Goal: Task Accomplishment & Management: Complete application form

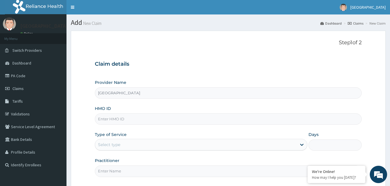
type input "[GEOGRAPHIC_DATA]"
type input "ACX/10067/A"
click at [125, 146] on div "Select type" at bounding box center [196, 144] width 202 height 9
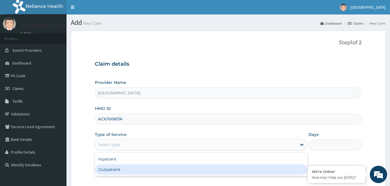
click at [111, 168] on div "Outpatient" at bounding box center [201, 169] width 213 height 10
type input "1"
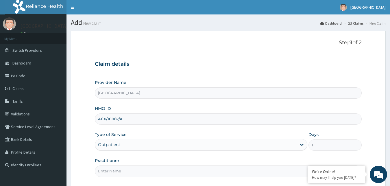
click at [129, 173] on input "Practitioner" at bounding box center [228, 170] width 267 height 11
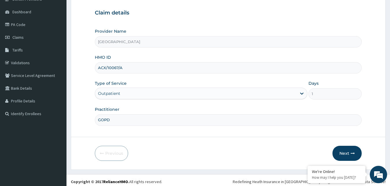
scroll to position [54, 0]
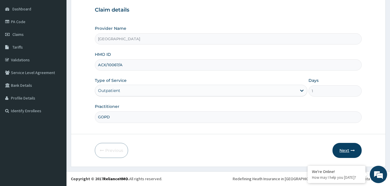
type input "GOPD"
click at [348, 151] on button "Next" at bounding box center [346, 150] width 29 height 15
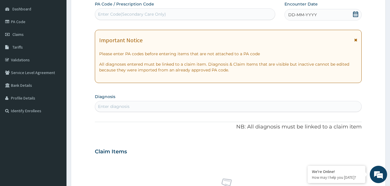
click at [170, 111] on div "Enter diagnosis" at bounding box center [228, 106] width 266 height 9
type input "[MEDICAL_DATA]"
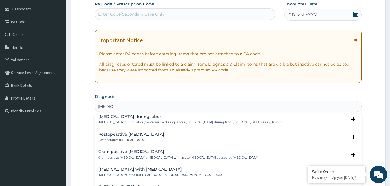
scroll to position [0, 0]
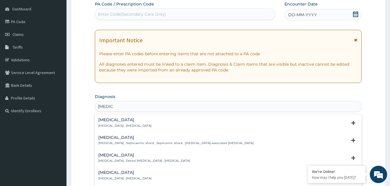
click at [167, 116] on div "[MEDICAL_DATA] [MEDICAL_DATA] , [MEDICAL_DATA] Select Status Query Query covers…" at bounding box center [228, 124] width 267 height 18
click at [111, 124] on p "[MEDICAL_DATA] , [MEDICAL_DATA]" at bounding box center [124, 126] width 53 height 4
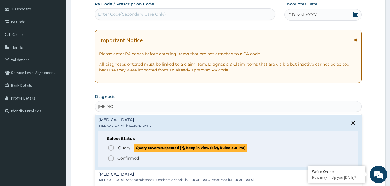
click at [125, 147] on span "Query" at bounding box center [124, 148] width 12 height 6
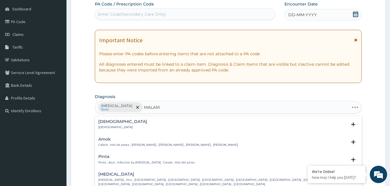
type input "[MEDICAL_DATA]"
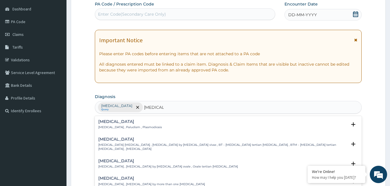
click at [127, 128] on p "[MEDICAL_DATA] , Paludism , Plasmodiosis" at bounding box center [130, 127] width 64 height 4
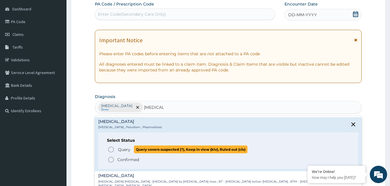
drag, startPoint x: 110, startPoint y: 148, endPoint x: 114, endPoint y: 149, distance: 4.4
click at [110, 150] on icon "status option query" at bounding box center [111, 149] width 7 height 7
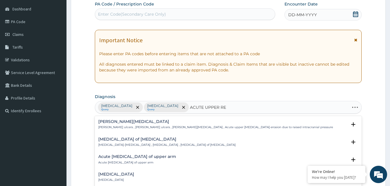
type input "ACUTE UPPER RES"
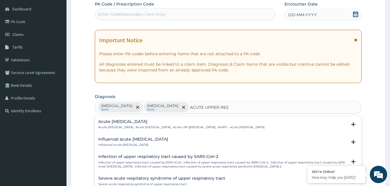
drag, startPoint x: 181, startPoint y: 119, endPoint x: 184, endPoint y: 121, distance: 3.5
click at [182, 119] on div "Acute [MEDICAL_DATA] Acute [MEDICAL_DATA] , Acute [MEDICAL_DATA] , Acute URI ([…" at bounding box center [228, 126] width 267 height 18
click at [136, 122] on h4 "Acute [MEDICAL_DATA]" at bounding box center [181, 121] width 166 height 4
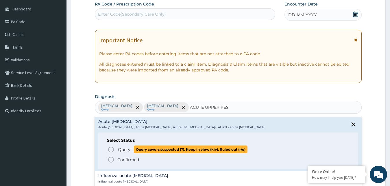
click at [111, 149] on icon "status option query" at bounding box center [111, 149] width 7 height 7
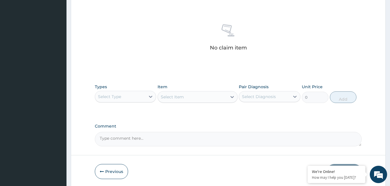
scroll to position [210, 0]
click at [143, 97] on div "Select Type" at bounding box center [120, 95] width 51 height 9
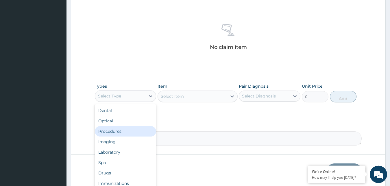
click at [131, 132] on div "Procedures" at bounding box center [126, 131] width 62 height 10
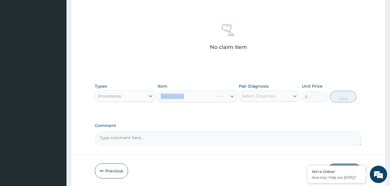
click at [178, 96] on div "Select Item" at bounding box center [198, 96] width 80 height 12
click at [212, 97] on div "Select Item" at bounding box center [198, 96] width 80 height 12
click at [198, 98] on div "Select Item" at bounding box center [192, 96] width 69 height 9
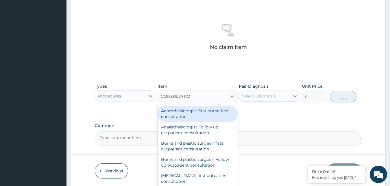
type input "CONSULTATION"
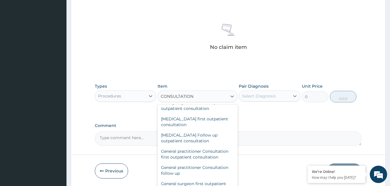
scroll to position [249, 0]
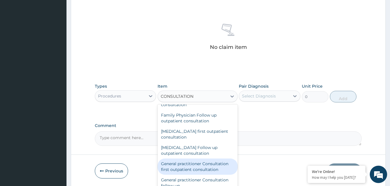
click at [205, 166] on div "General practitioner Consultation first outpatient consultation" at bounding box center [198, 166] width 80 height 16
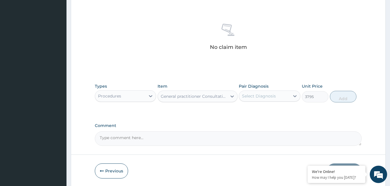
type input "3795"
click at [271, 95] on div "Select Diagnosis" at bounding box center [259, 96] width 34 height 6
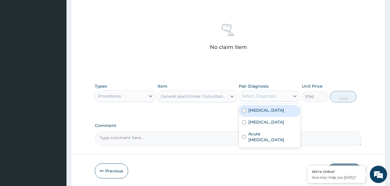
click at [273, 112] on div "[MEDICAL_DATA]" at bounding box center [270, 111] width 62 height 12
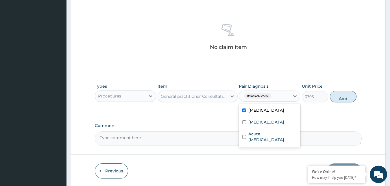
checkbox input "true"
click at [338, 98] on button "Add" at bounding box center [343, 97] width 27 height 12
type input "0"
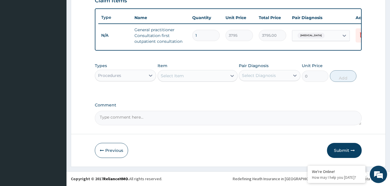
click at [142, 76] on div "Procedures" at bounding box center [120, 75] width 51 height 9
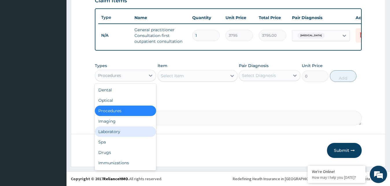
click at [124, 130] on div "Laboratory" at bounding box center [126, 131] width 62 height 10
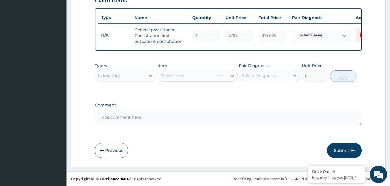
click at [200, 76] on div "Select Item" at bounding box center [198, 76] width 80 height 12
click at [207, 77] on div "Select Item" at bounding box center [192, 75] width 69 height 9
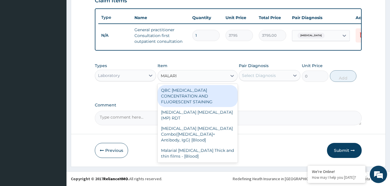
type input "[MEDICAL_DATA]"
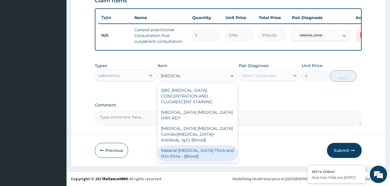
click at [201, 145] on div "Malarial [MEDICAL_DATA] Thick and thin films - [Blood]" at bounding box center [198, 153] width 80 height 16
type input "1725"
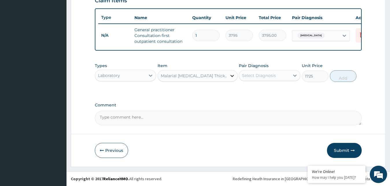
click at [232, 77] on icon at bounding box center [232, 76] width 6 height 6
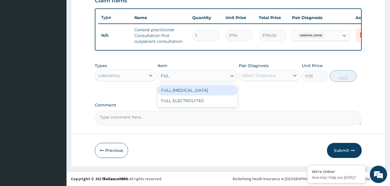
scroll to position [0, 0]
type input "F"
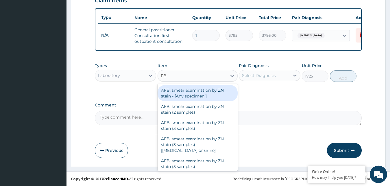
type input "FBC"
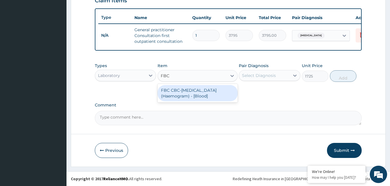
click at [212, 95] on div "FBC CBC-[MEDICAL_DATA] (Haemogram) - [Blood]" at bounding box center [198, 93] width 80 height 16
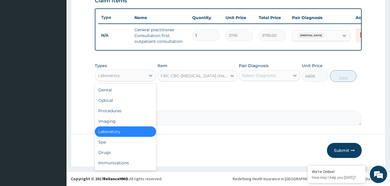
click at [137, 75] on div "Laboratory" at bounding box center [120, 75] width 51 height 9
click at [109, 155] on div "Drugs" at bounding box center [126, 152] width 62 height 10
type input "0"
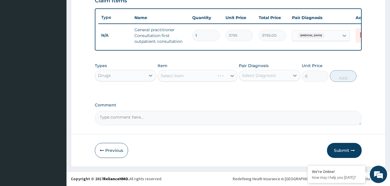
click at [189, 77] on div "Select Item" at bounding box center [198, 76] width 80 height 12
click at [218, 75] on div "Select Item" at bounding box center [192, 75] width 69 height 9
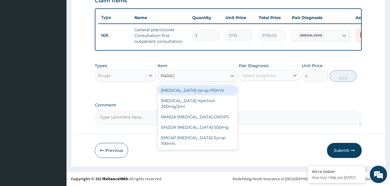
type input "PARACE"
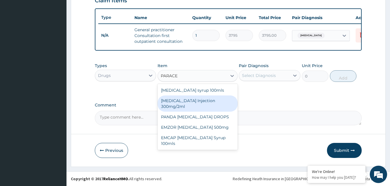
click at [208, 105] on div "[MEDICAL_DATA] Injection 300mg/2ml" at bounding box center [198, 103] width 80 height 16
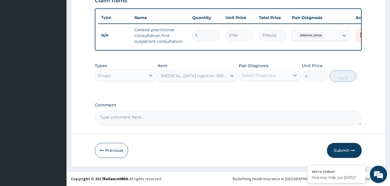
type input "278.3"
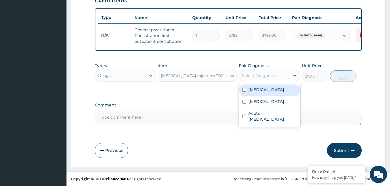
click at [292, 77] on icon at bounding box center [295, 76] width 6 height 6
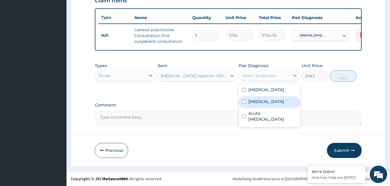
click at [262, 104] on label "[MEDICAL_DATA]" at bounding box center [266, 102] width 36 height 6
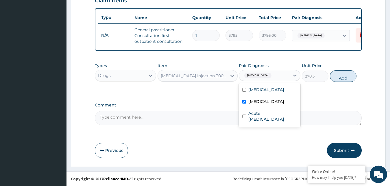
checkbox input "true"
click at [334, 76] on button "Add" at bounding box center [343, 76] width 27 height 12
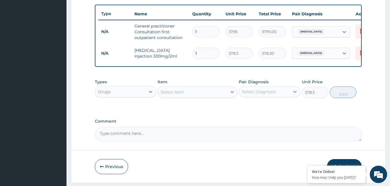
type input "0"
type input "0.00"
type input "3"
type input "834.90"
type input "3"
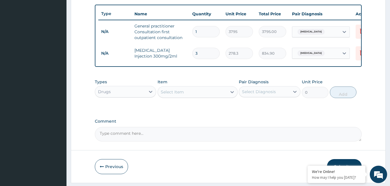
click at [200, 97] on div "Select Item" at bounding box center [192, 91] width 69 height 9
type input "AZITH"
click at [207, 112] on div "[MEDICAL_DATA] 250mg TABLET" at bounding box center [198, 106] width 80 height 10
type input "189.75"
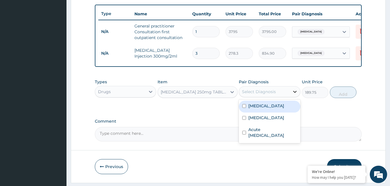
click at [294, 95] on icon at bounding box center [295, 92] width 6 height 6
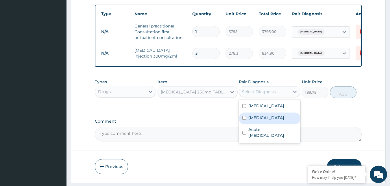
click at [264, 121] on label "[MEDICAL_DATA]" at bounding box center [266, 118] width 36 height 6
checkbox input "true"
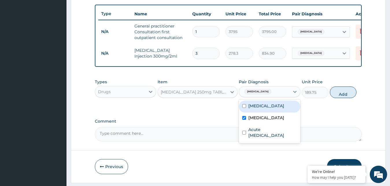
click at [243, 108] on input "checkbox" at bounding box center [244, 106] width 4 height 4
checkbox input "true"
click at [244, 120] on input "checkbox" at bounding box center [244, 118] width 4 height 4
checkbox input "false"
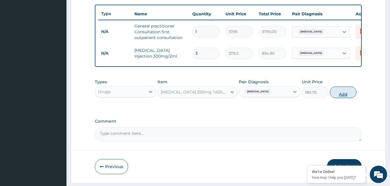
click at [336, 98] on button "Add" at bounding box center [343, 92] width 27 height 12
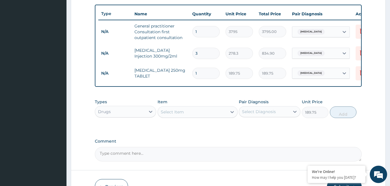
type input "0"
type input "0.00"
type input "5"
type input "948.75"
type input "5"
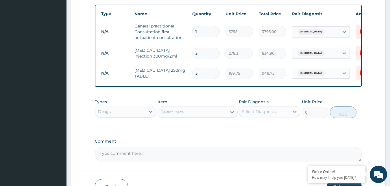
click at [172, 115] on div "Select Item" at bounding box center [172, 112] width 23 height 6
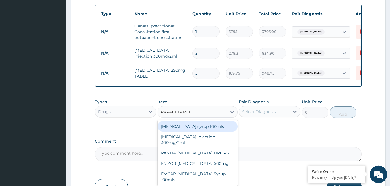
type input "[MEDICAL_DATA]"
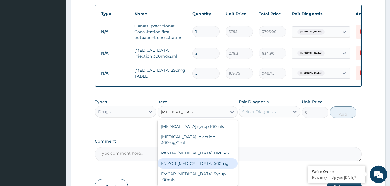
click at [208, 166] on div "EMZOR [MEDICAL_DATA] 500mg" at bounding box center [198, 163] width 80 height 10
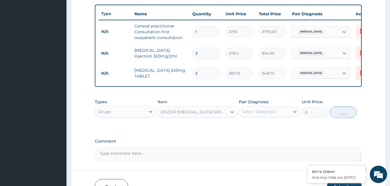
type input "25.3"
click at [295, 114] on icon at bounding box center [295, 112] width 6 height 6
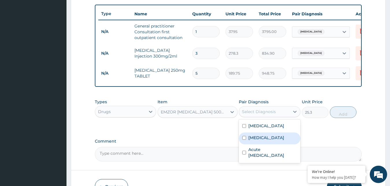
click at [254, 140] on label "[MEDICAL_DATA]" at bounding box center [266, 138] width 36 height 6
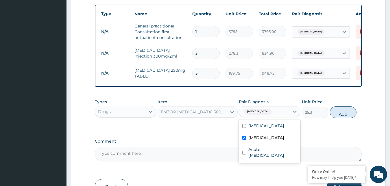
checkbox input "true"
click at [336, 118] on button "Add" at bounding box center [343, 112] width 27 height 12
type input "0"
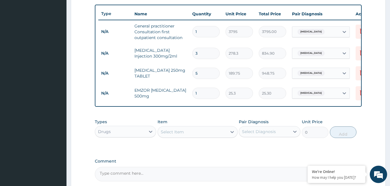
type input "18"
type input "455.40"
type input "18"
click at [199, 134] on div "Select Item" at bounding box center [192, 131] width 69 height 9
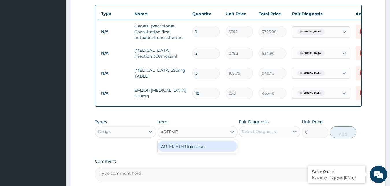
type input "ARTEM"
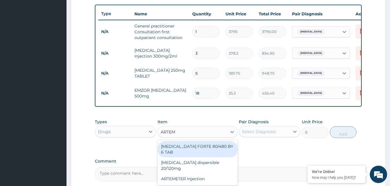
click at [210, 149] on div "[MEDICAL_DATA] FORTE 80/480 BY 6 TAB" at bounding box center [198, 149] width 80 height 16
type input "480.7"
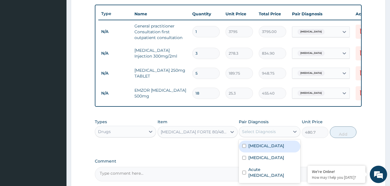
click at [288, 136] on div "Select Diagnosis" at bounding box center [264, 131] width 51 height 9
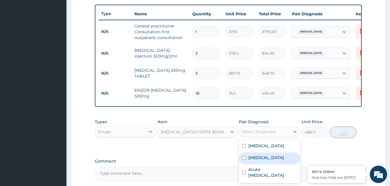
click at [266, 161] on div "[MEDICAL_DATA]" at bounding box center [270, 158] width 62 height 12
checkbox input "true"
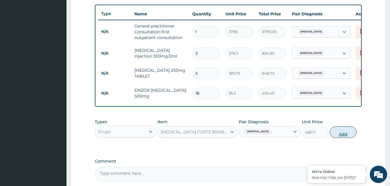
click at [344, 138] on button "Add" at bounding box center [343, 132] width 27 height 12
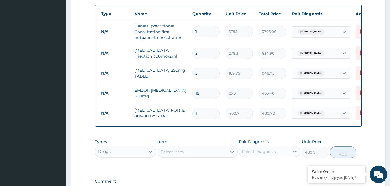
type input "0"
type input "0.00"
type input "6"
type input "2884.20"
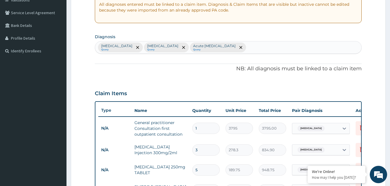
scroll to position [131, 0]
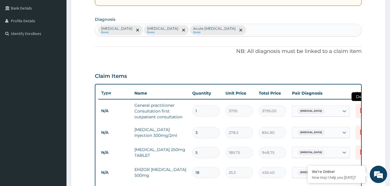
type input "6"
click at [359, 109] on icon at bounding box center [361, 110] width 7 height 7
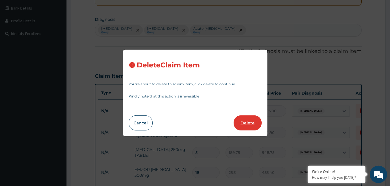
click at [247, 121] on button "Delete" at bounding box center [248, 122] width 28 height 15
type input "3"
type input "278.3"
type input "834.90"
type input "5"
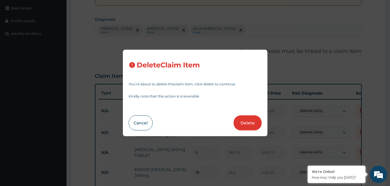
type input "189.75"
type input "948.75"
type input "18"
type input "25.3"
type input "455.40"
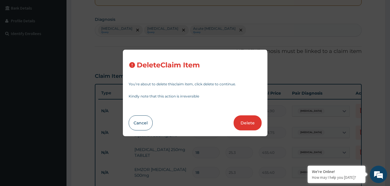
type input "6"
type input "480.7"
type input "2884.20"
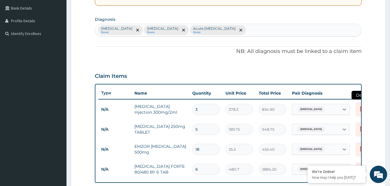
click at [358, 112] on icon at bounding box center [362, 109] width 13 height 14
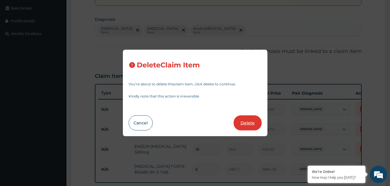
click at [250, 121] on button "Delete" at bounding box center [248, 122] width 28 height 15
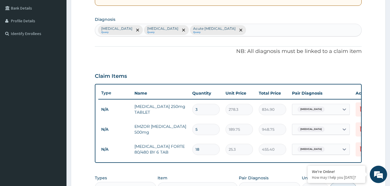
type input "5"
type input "189.75"
type input "948.75"
type input "18"
type input "25.3"
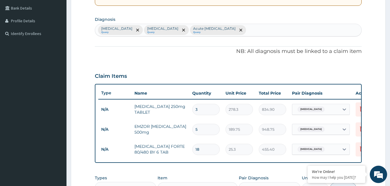
type input "455.40"
type input "6"
type input "480.7"
type input "2884.20"
click at [358, 110] on icon at bounding box center [361, 108] width 7 height 7
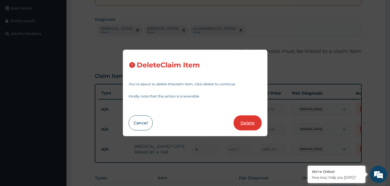
click at [254, 124] on button "Delete" at bounding box center [248, 122] width 28 height 15
type input "18"
type input "25.3"
type input "455.40"
type input "6"
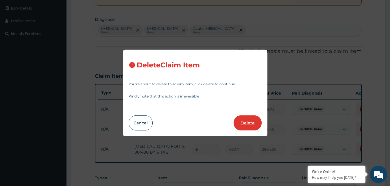
type input "480.7"
type input "2884.20"
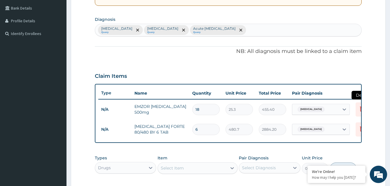
click at [360, 112] on icon at bounding box center [361, 108] width 7 height 7
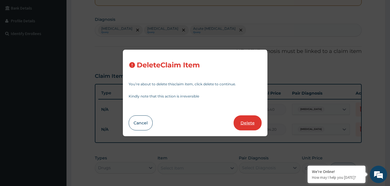
click at [249, 127] on button "Delete" at bounding box center [248, 122] width 28 height 15
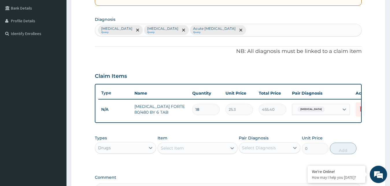
type input "6"
type input "480.7"
type input "2884.20"
click at [359, 110] on icon at bounding box center [361, 108] width 7 height 7
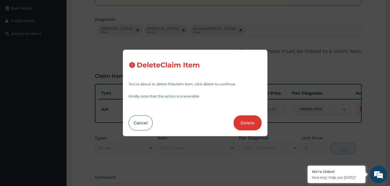
click at [254, 123] on button "Delete" at bounding box center [248, 122] width 28 height 15
